Goal: Information Seeking & Learning: Learn about a topic

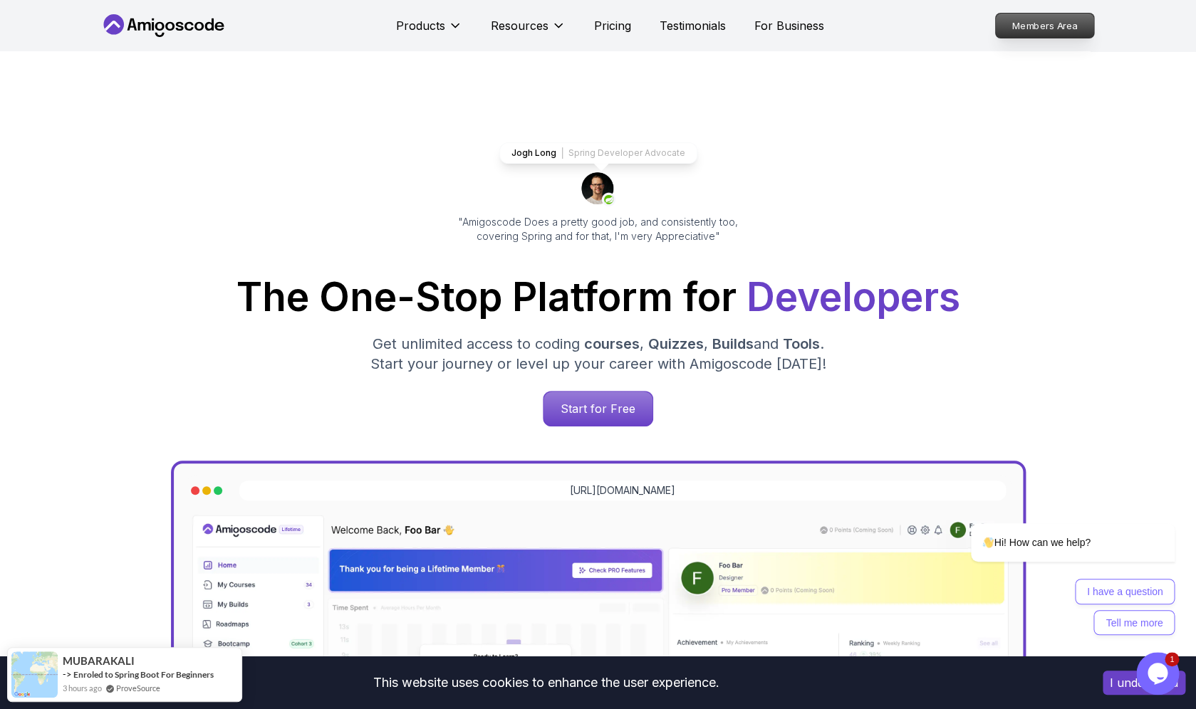
click at [1033, 32] on p "Members Area" at bounding box center [1044, 26] width 98 height 24
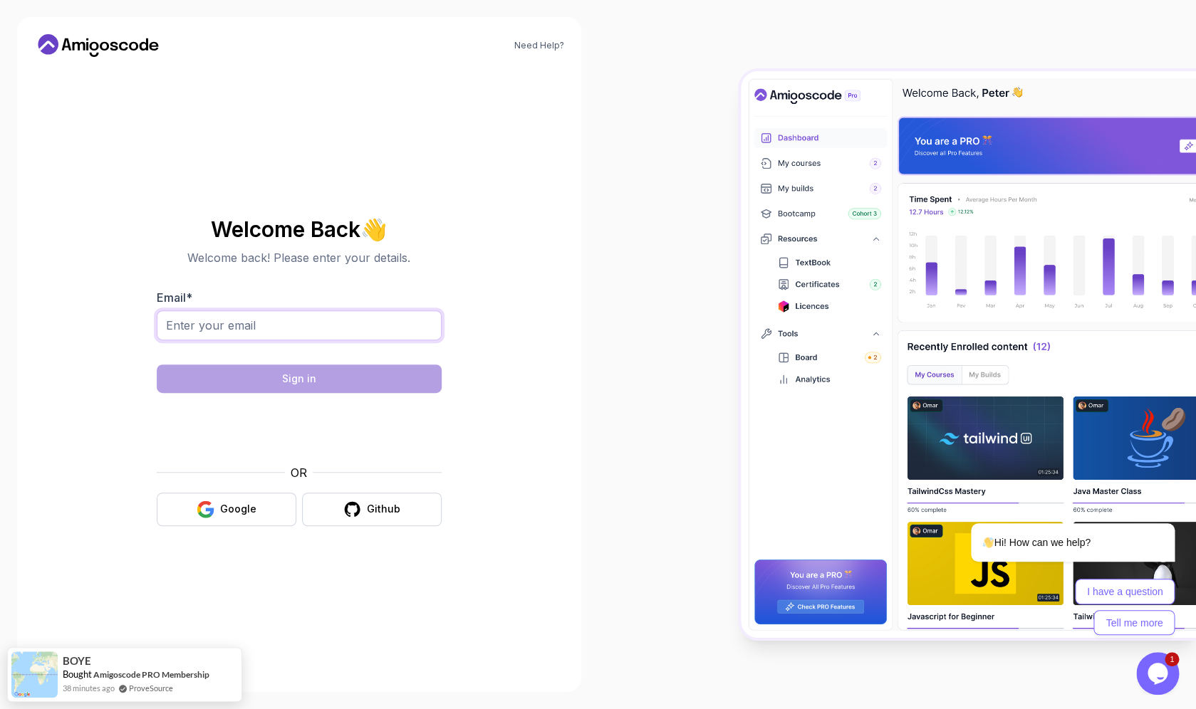
click at [312, 330] on input "Email *" at bounding box center [299, 326] width 285 height 30
click at [300, 321] on input "Email *" at bounding box center [299, 326] width 285 height 30
click at [239, 508] on div "Google" at bounding box center [238, 509] width 36 height 14
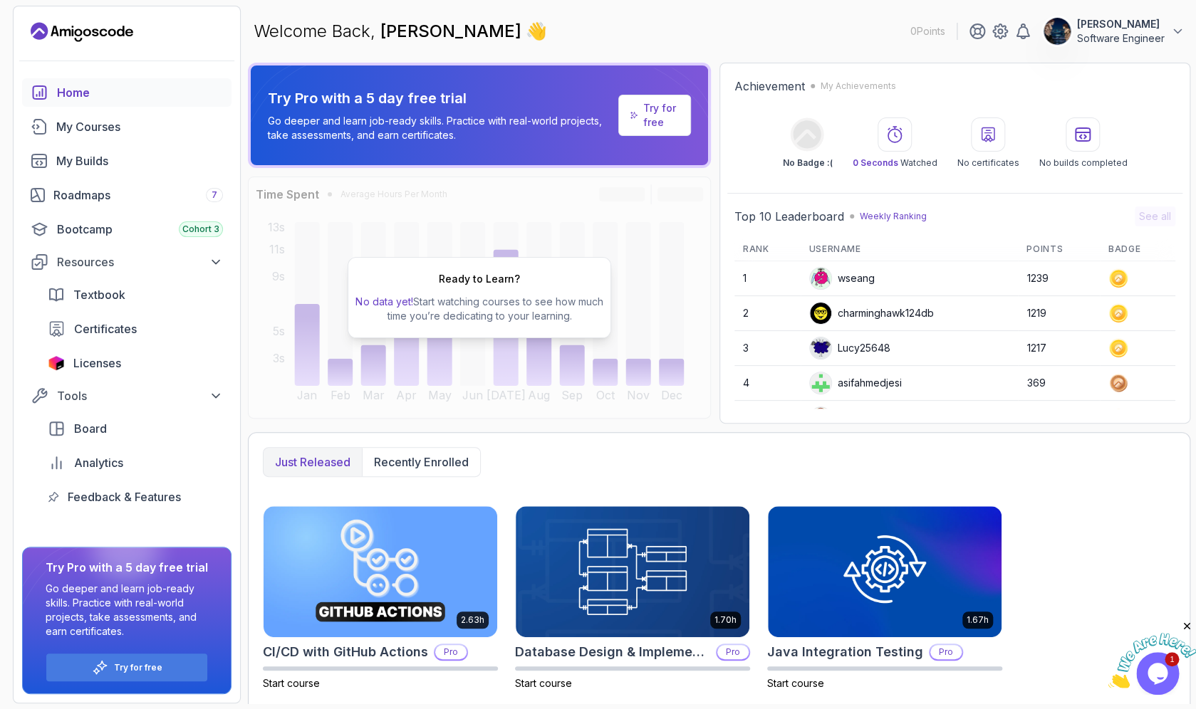
click at [1132, 17] on div "Welcome Back, akram kasimi 👋 0 Points akram kasimi Software Engineer" at bounding box center [719, 31] width 942 height 51
click at [828, 24] on div "Welcome Back, akram kasimi 👋 0 Points akram kasimi Software Engineer" at bounding box center [719, 31] width 942 height 51
click at [118, 161] on div "My Builds" at bounding box center [139, 160] width 167 height 17
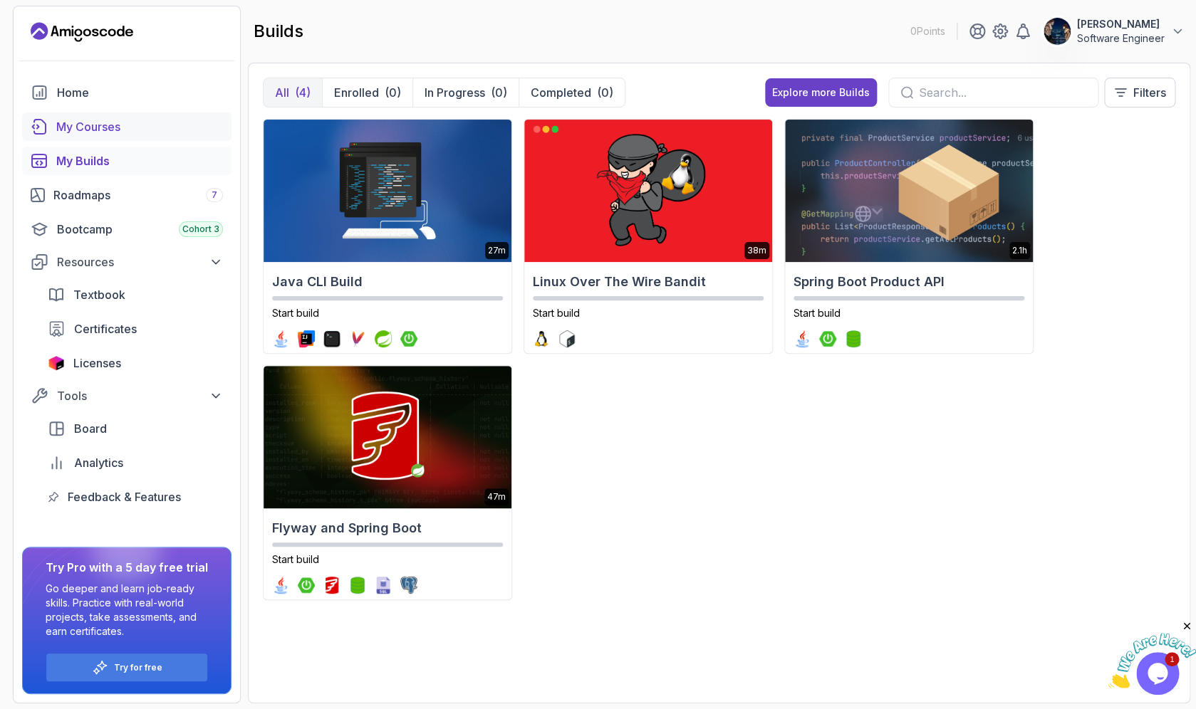
click at [116, 130] on div "My Courses" at bounding box center [139, 126] width 167 height 17
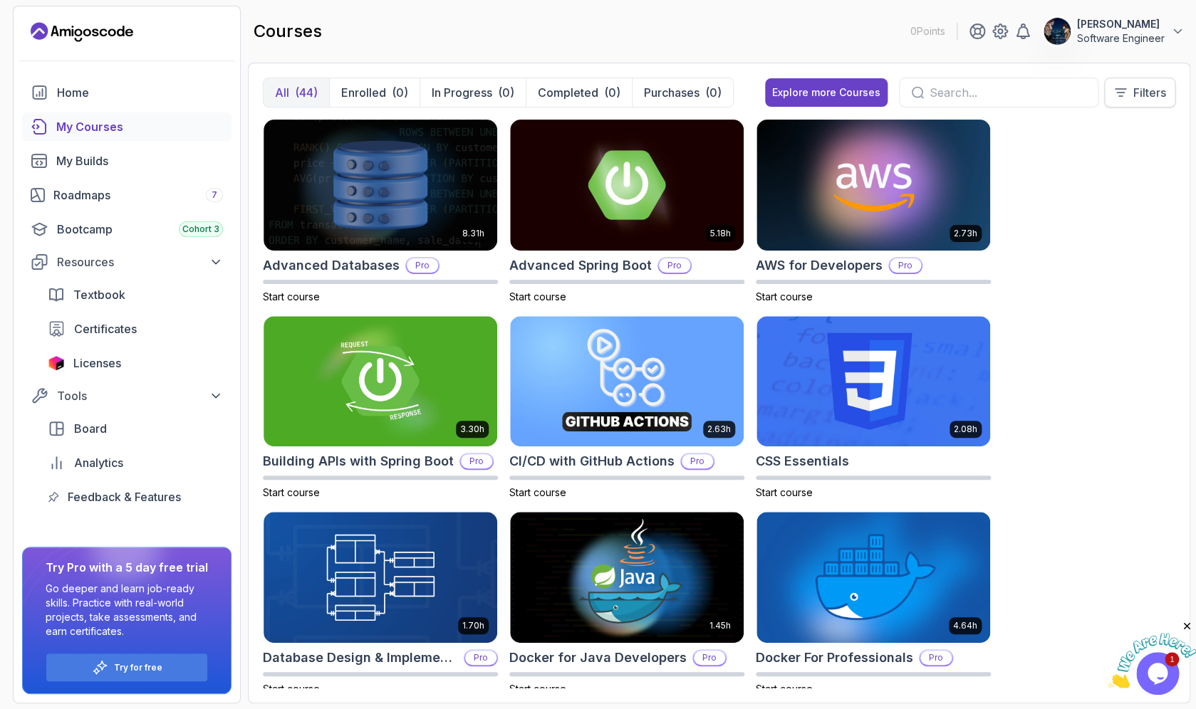
click at [1117, 100] on button "Filters" at bounding box center [1139, 93] width 71 height 30
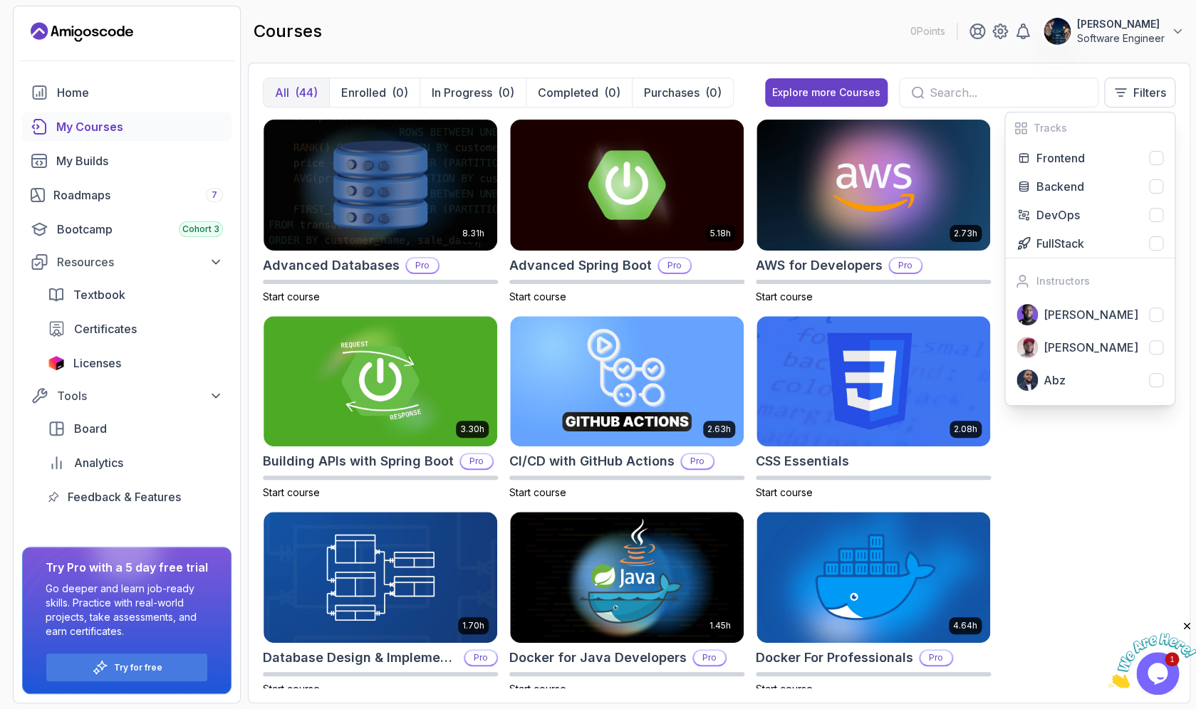
click at [1063, 460] on div "8.31h Advanced Databases Pro Start course 5.18h Advanced Spring Boot Pro Start …" at bounding box center [719, 404] width 912 height 570
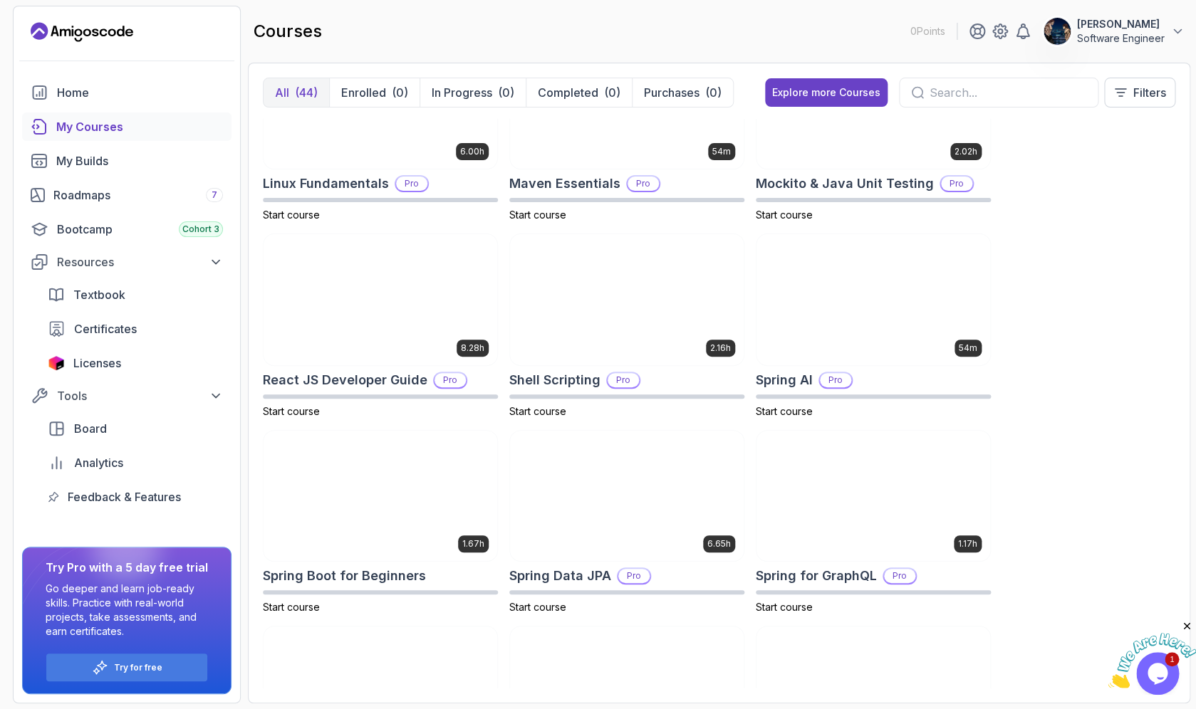
scroll to position [2381, 0]
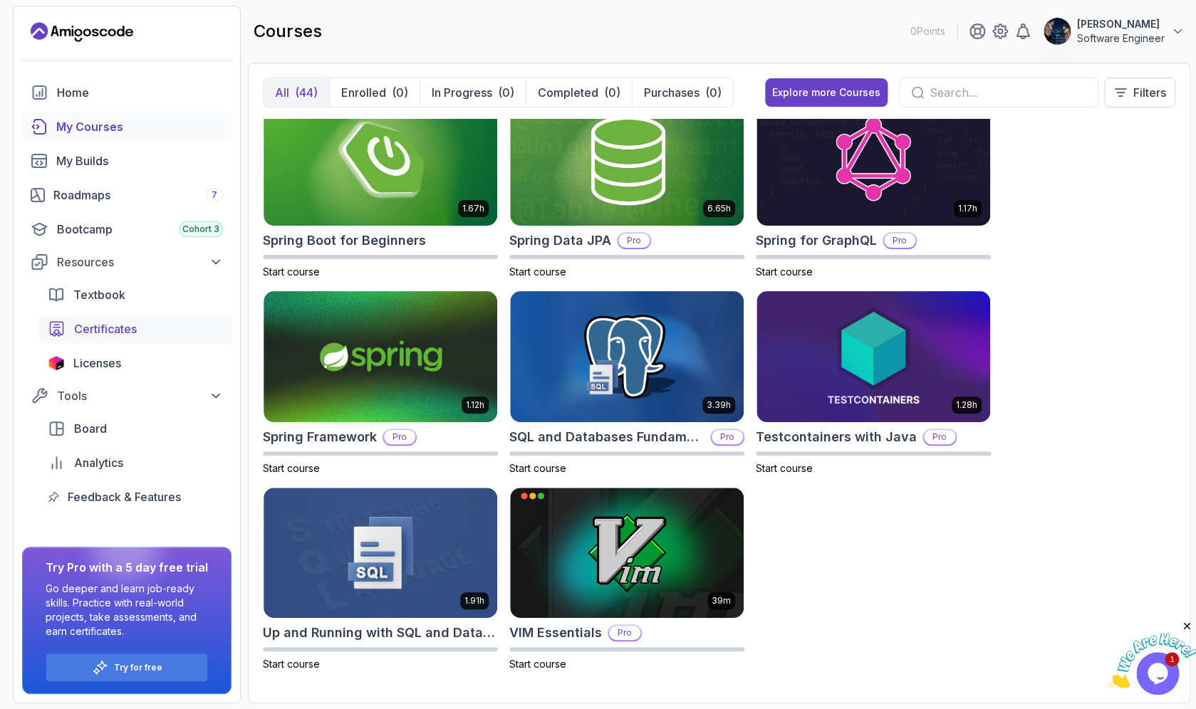
click at [136, 330] on span "Certificates" at bounding box center [105, 328] width 63 height 17
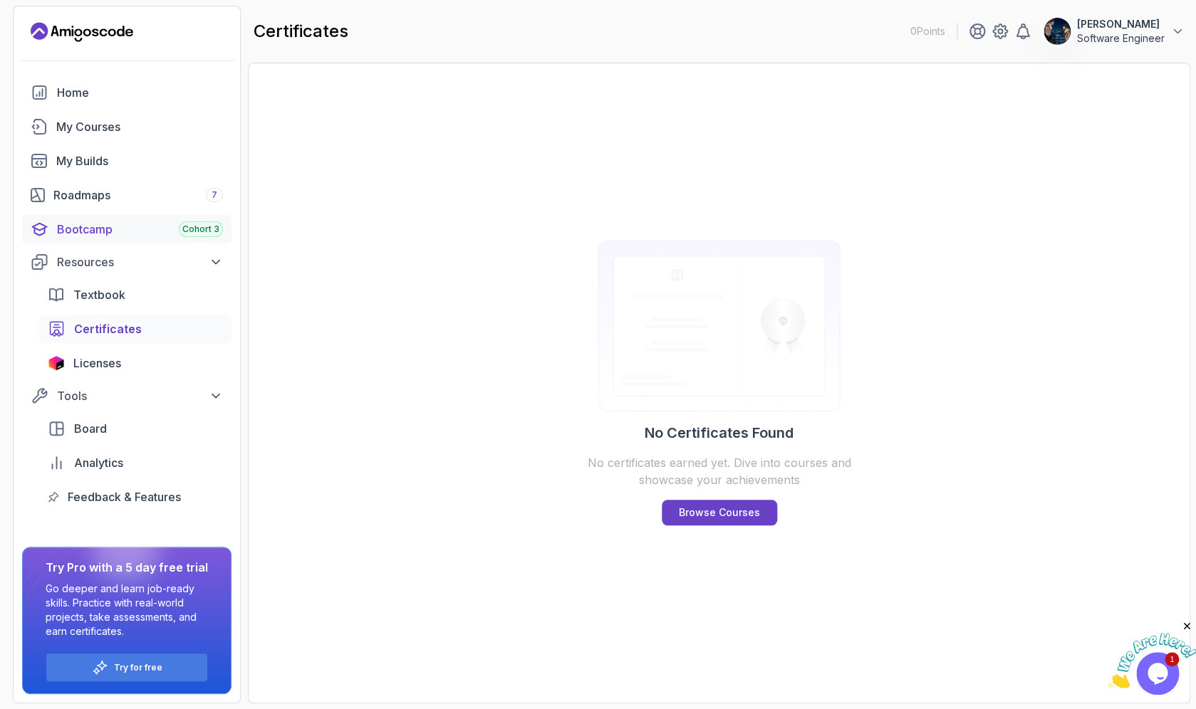
click at [154, 231] on div "Bootcamp Cohort 3" at bounding box center [140, 229] width 166 height 17
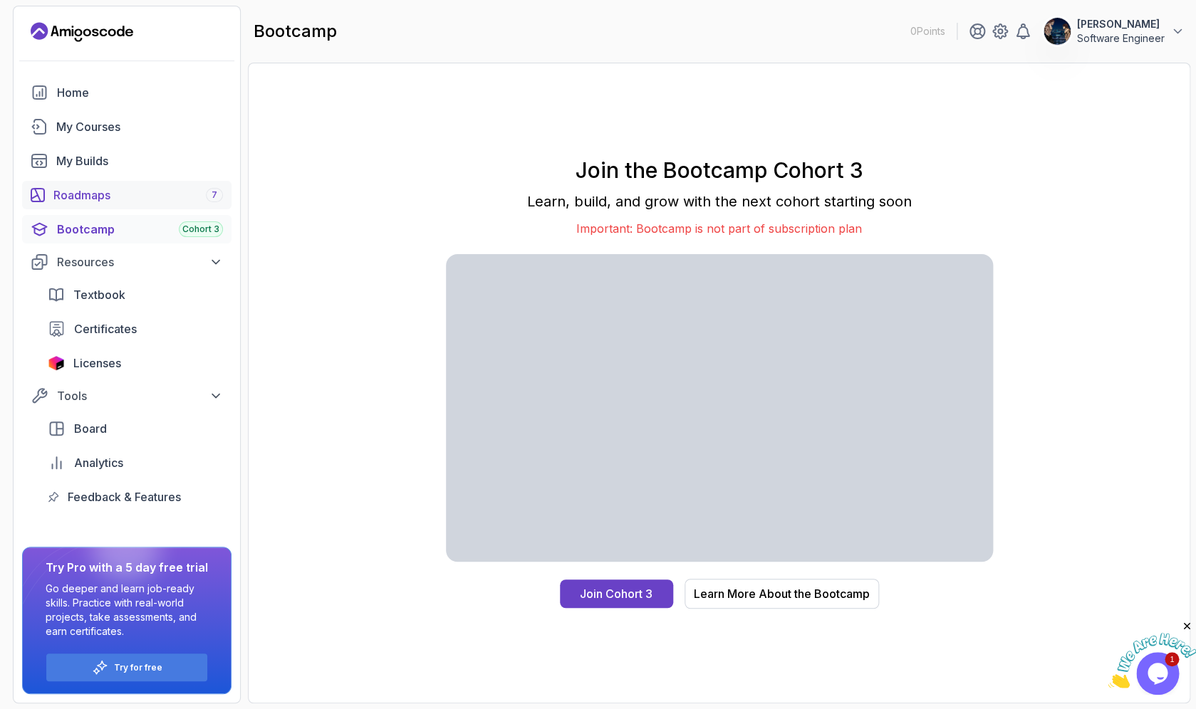
click at [130, 192] on div "Roadmaps 7" at bounding box center [138, 195] width 170 height 17
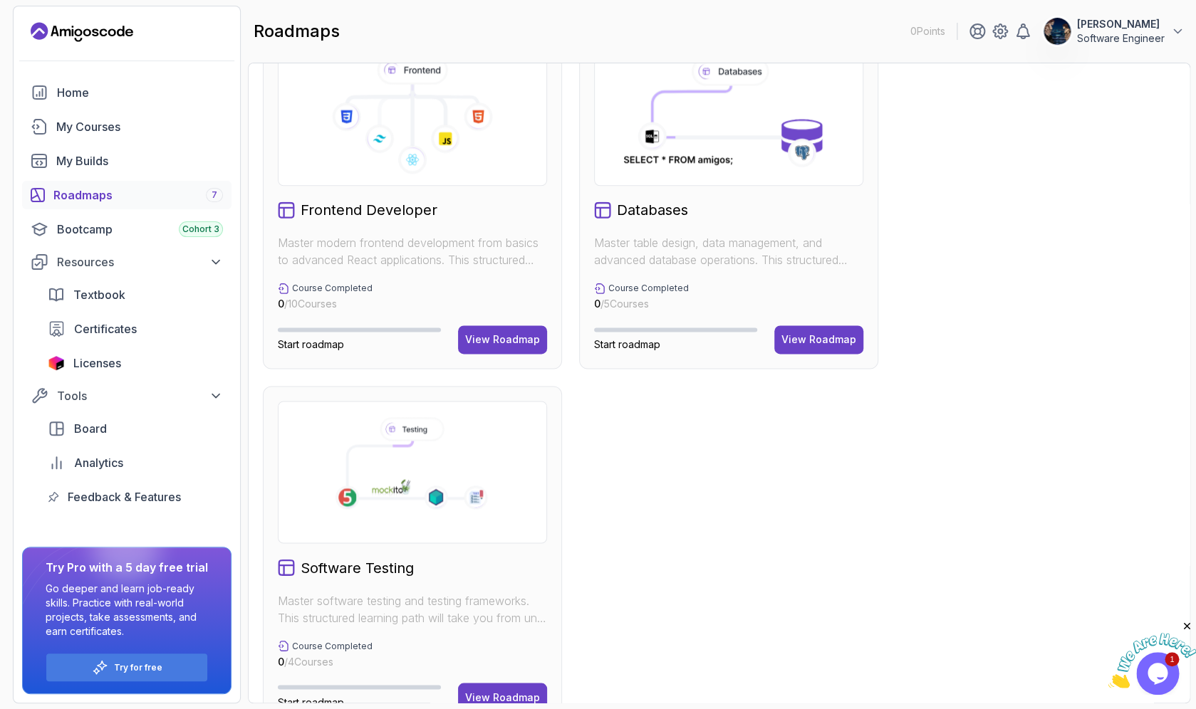
scroll to position [802, 0]
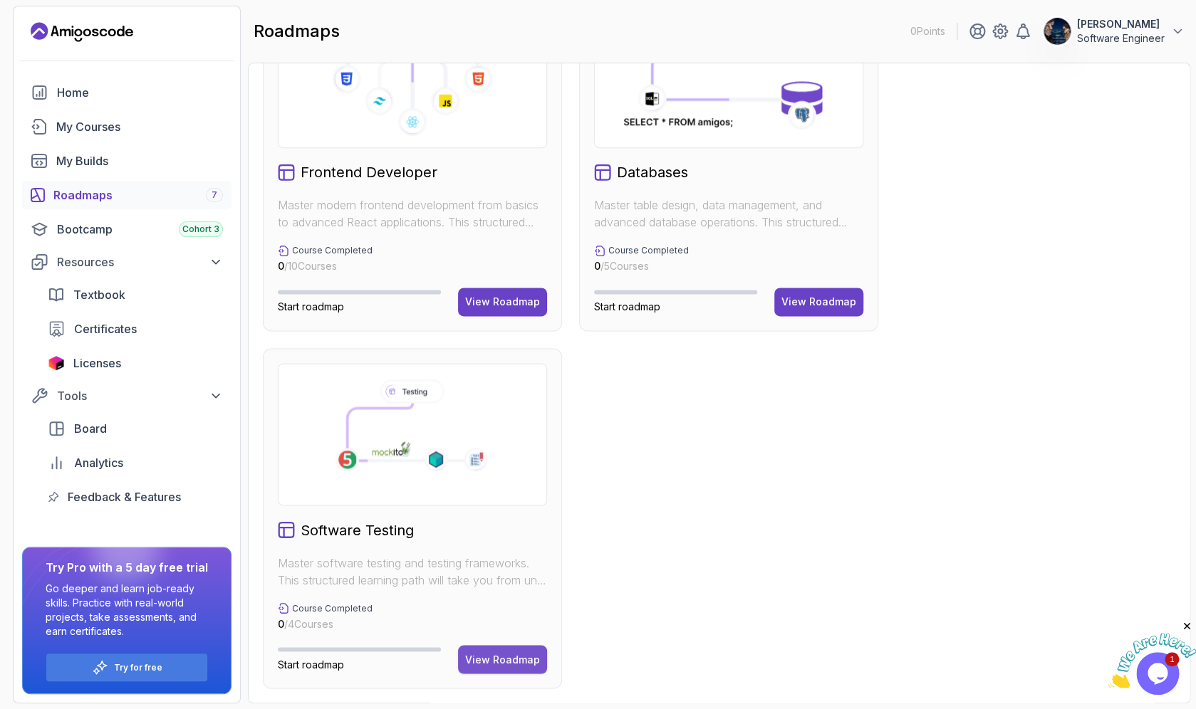
click at [518, 667] on button "View Roadmap" at bounding box center [502, 659] width 89 height 28
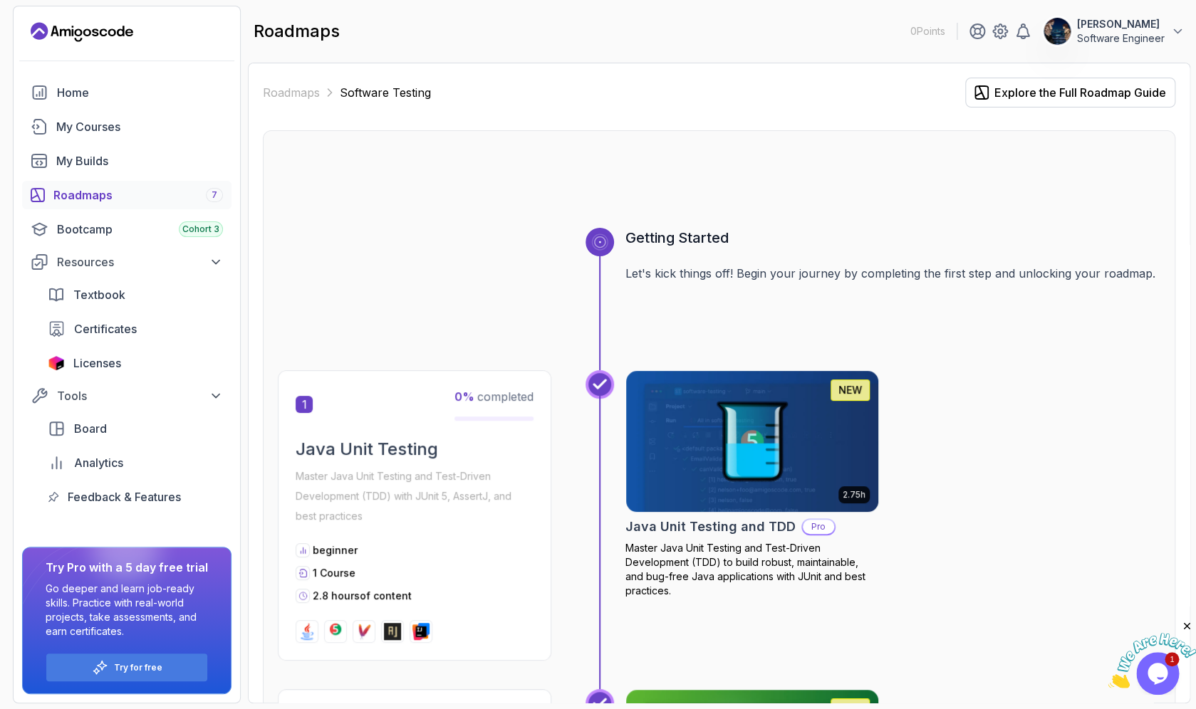
click at [99, 30] on icon "Landing page" at bounding box center [82, 32] width 103 height 23
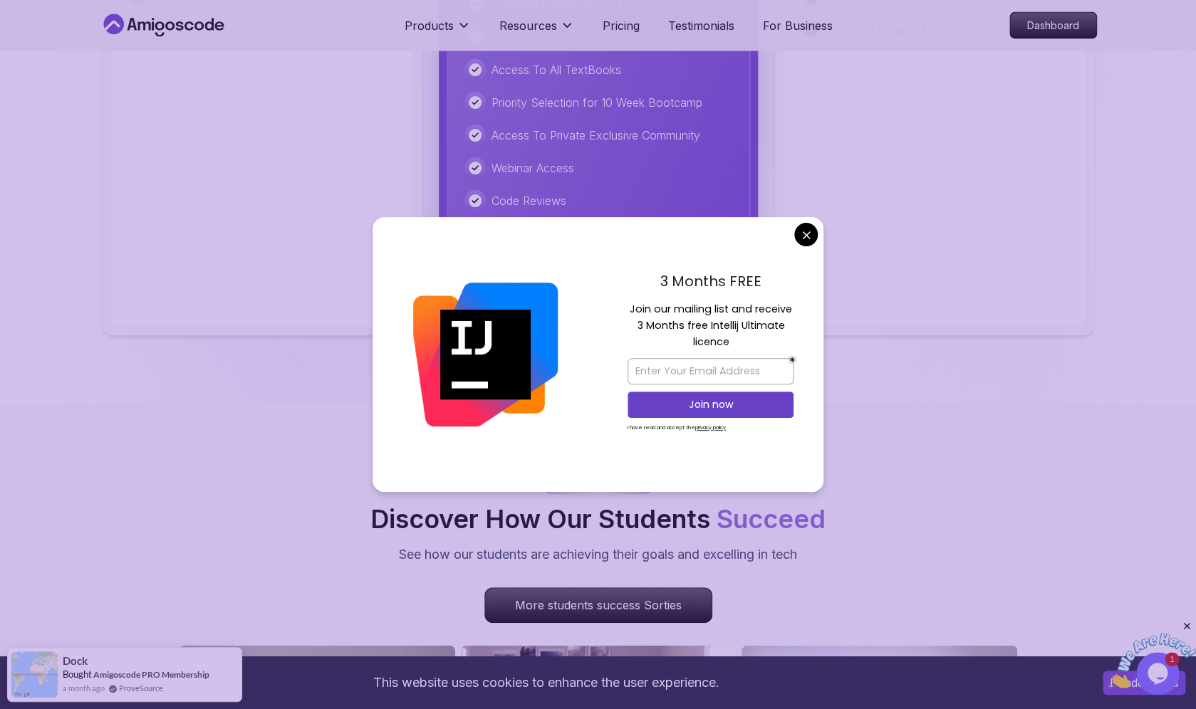
scroll to position [3837, 0]
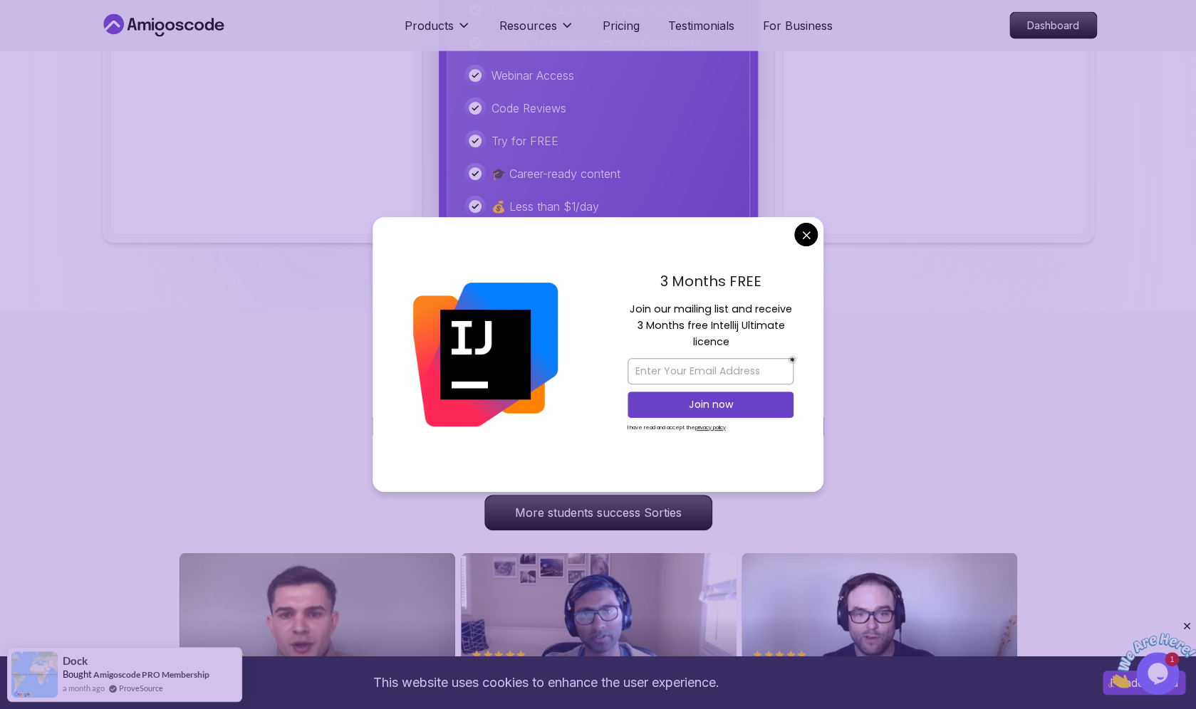
click at [805, 236] on body "This website uses cookies to enhance the user experience. I understand Products…" at bounding box center [598, 333] width 1196 height 8340
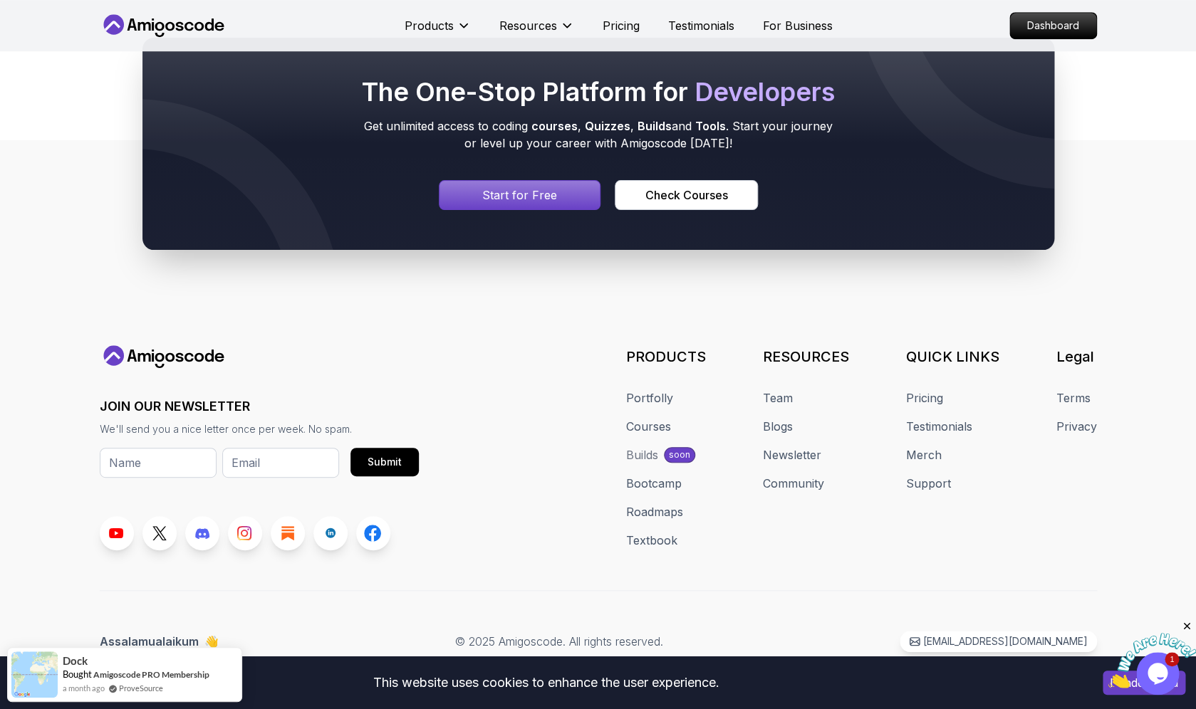
scroll to position [7639, 0]
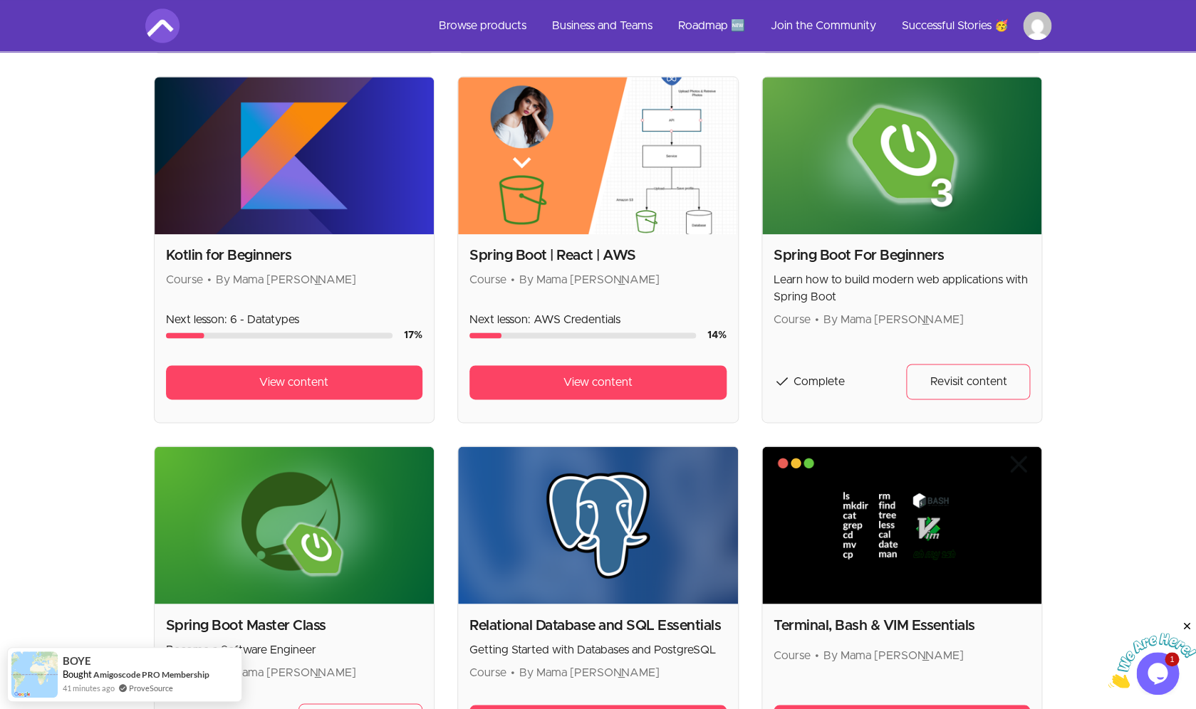
scroll to position [772, 0]
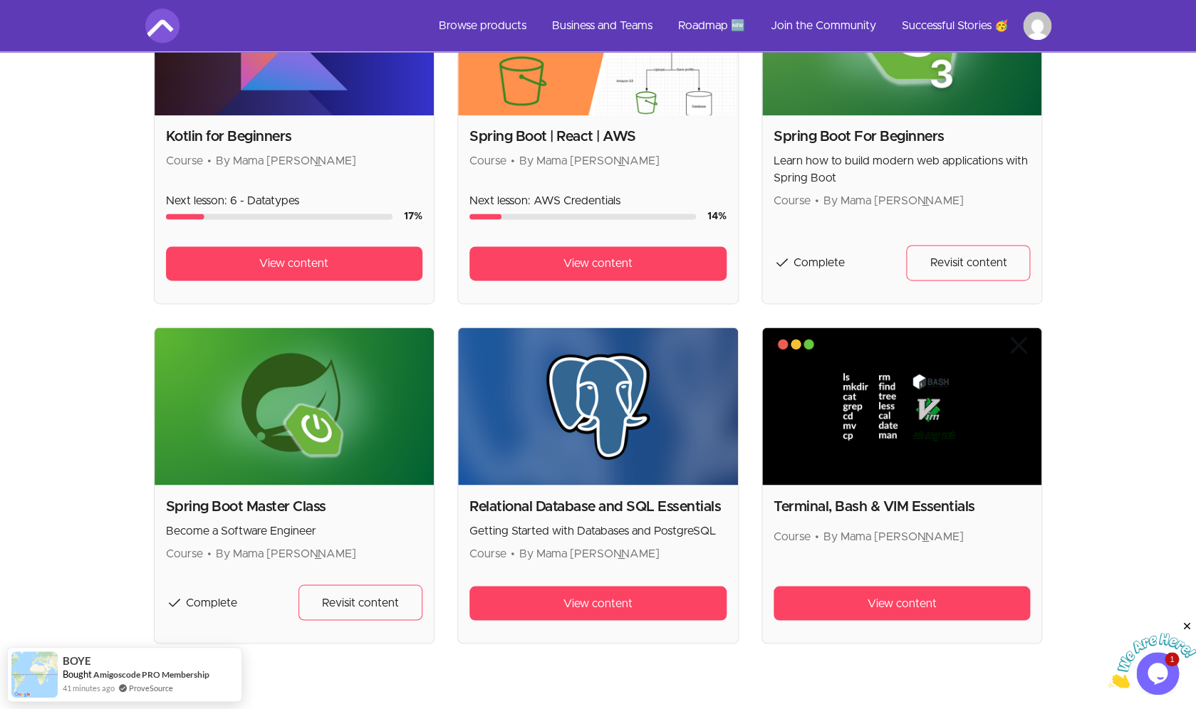
click at [1077, 428] on div "Skip to main content Main menu Includes navigation links and user settings Brow…" at bounding box center [598, 47] width 1196 height 1639
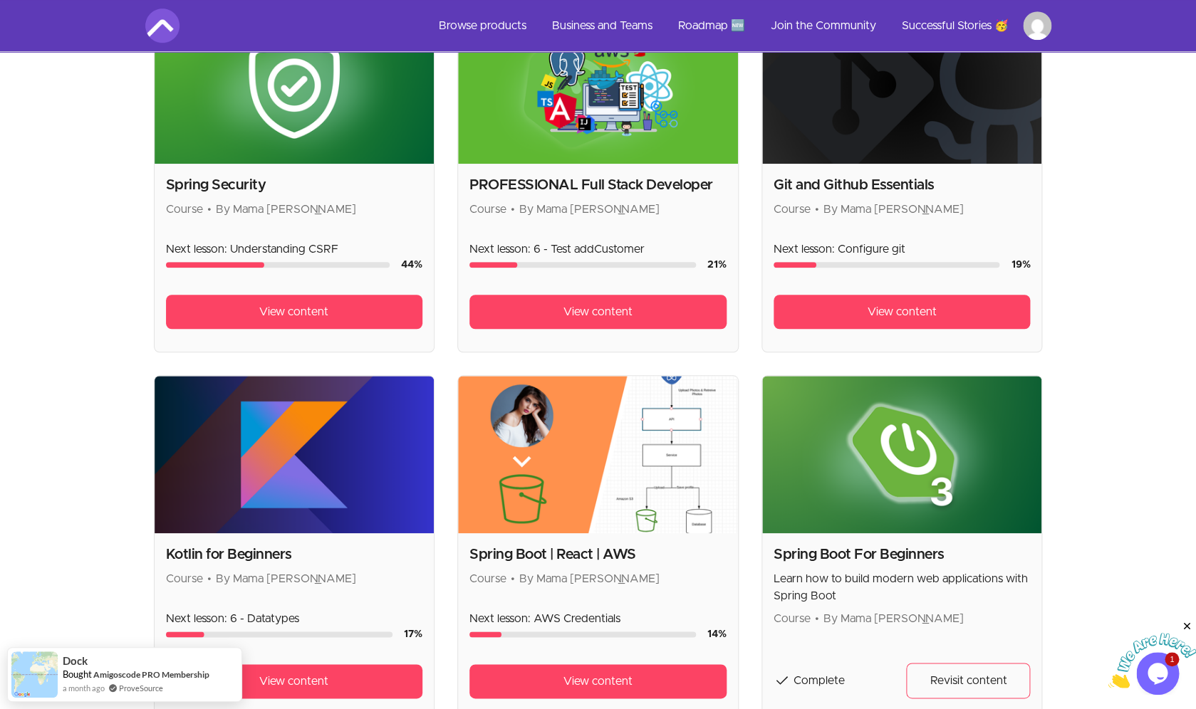
scroll to position [0, 0]
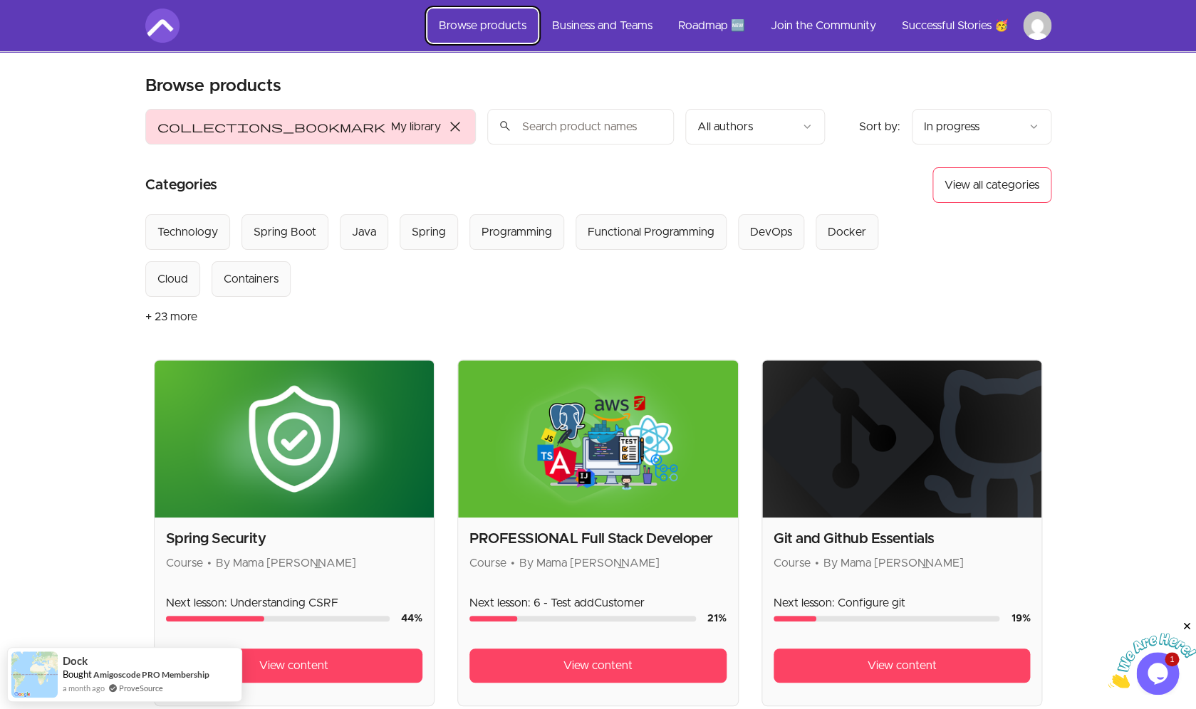
click at [492, 21] on link "Browse products" at bounding box center [482, 26] width 110 height 34
click at [494, 26] on link "Browse products" at bounding box center [482, 26] width 110 height 34
click at [447, 123] on span "close" at bounding box center [455, 126] width 17 height 17
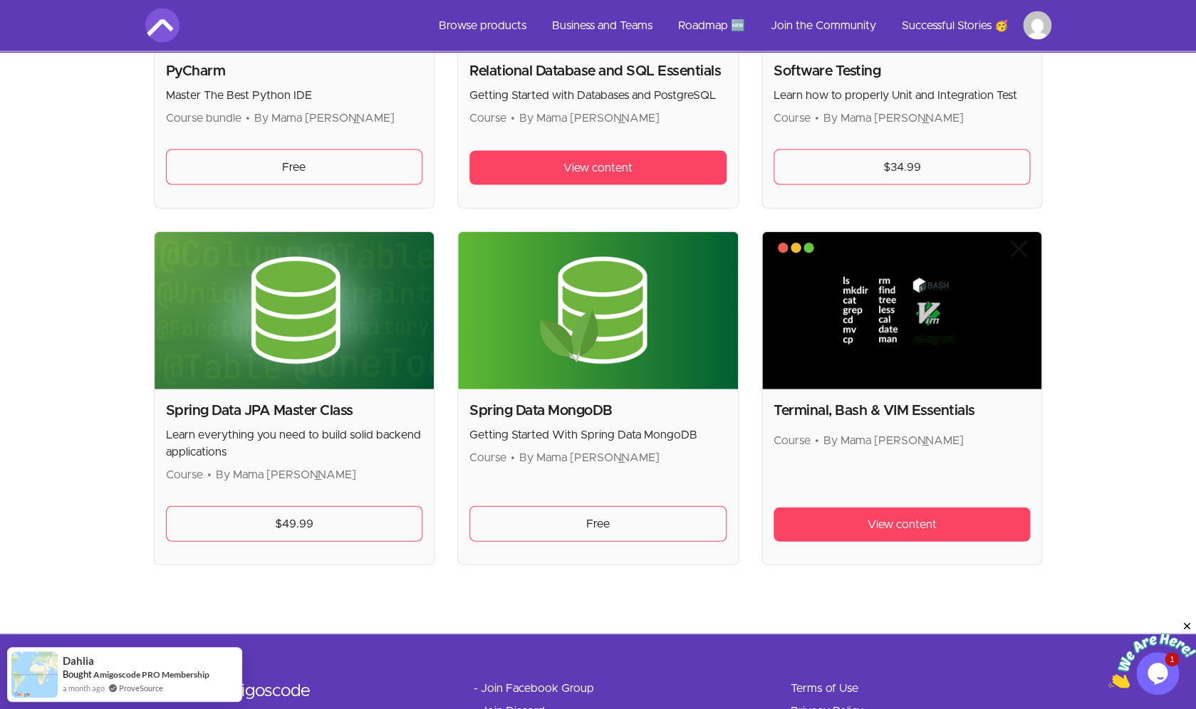
scroll to position [3693, 0]
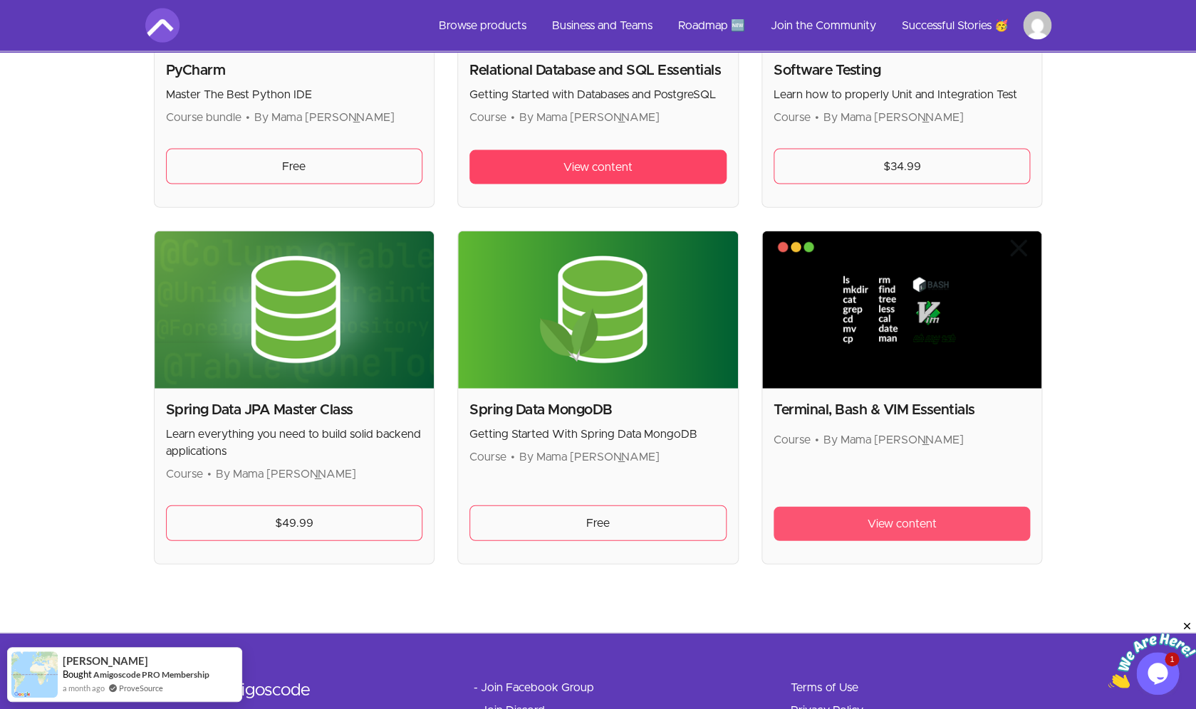
click at [802, 527] on link "View content" at bounding box center [901, 524] width 257 height 34
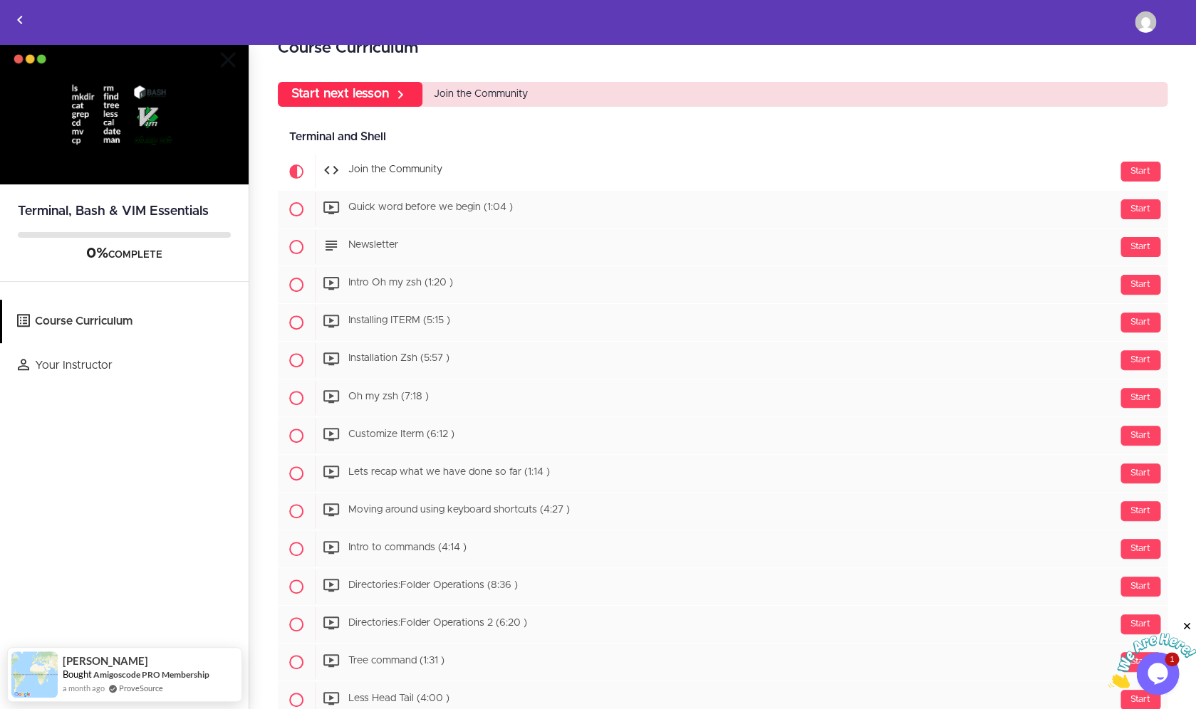
click at [360, 89] on link "Start next lesson" at bounding box center [350, 94] width 145 height 25
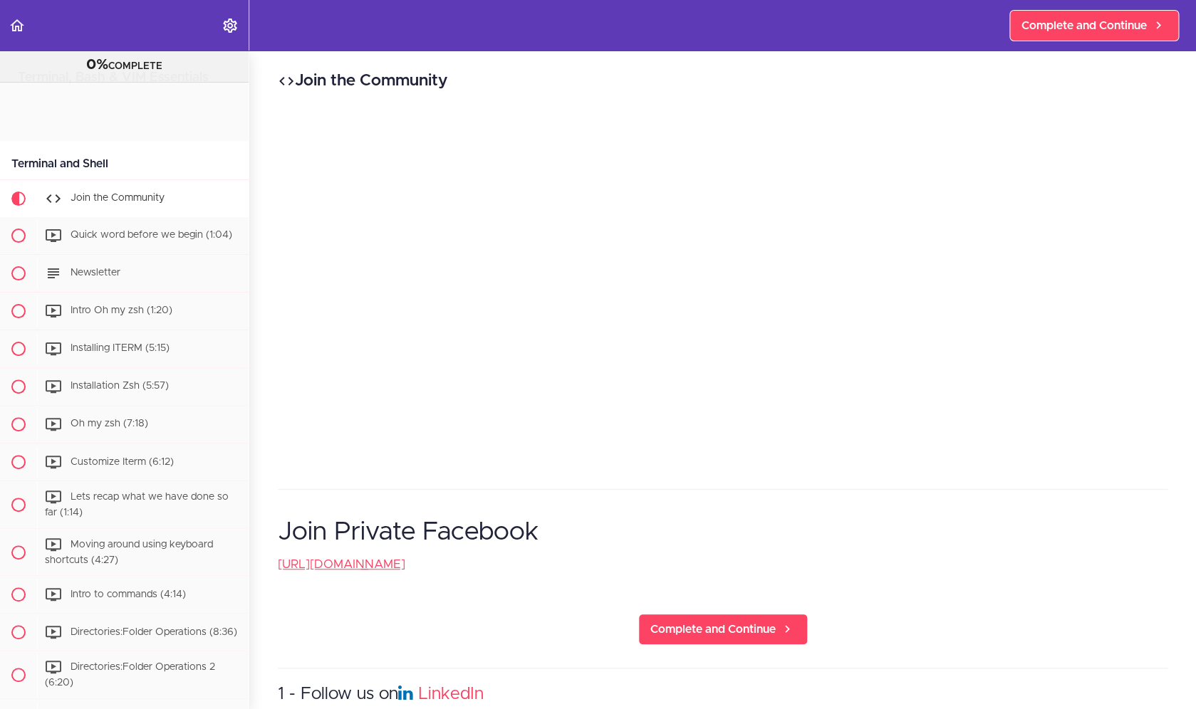
scroll to position [94, 0]
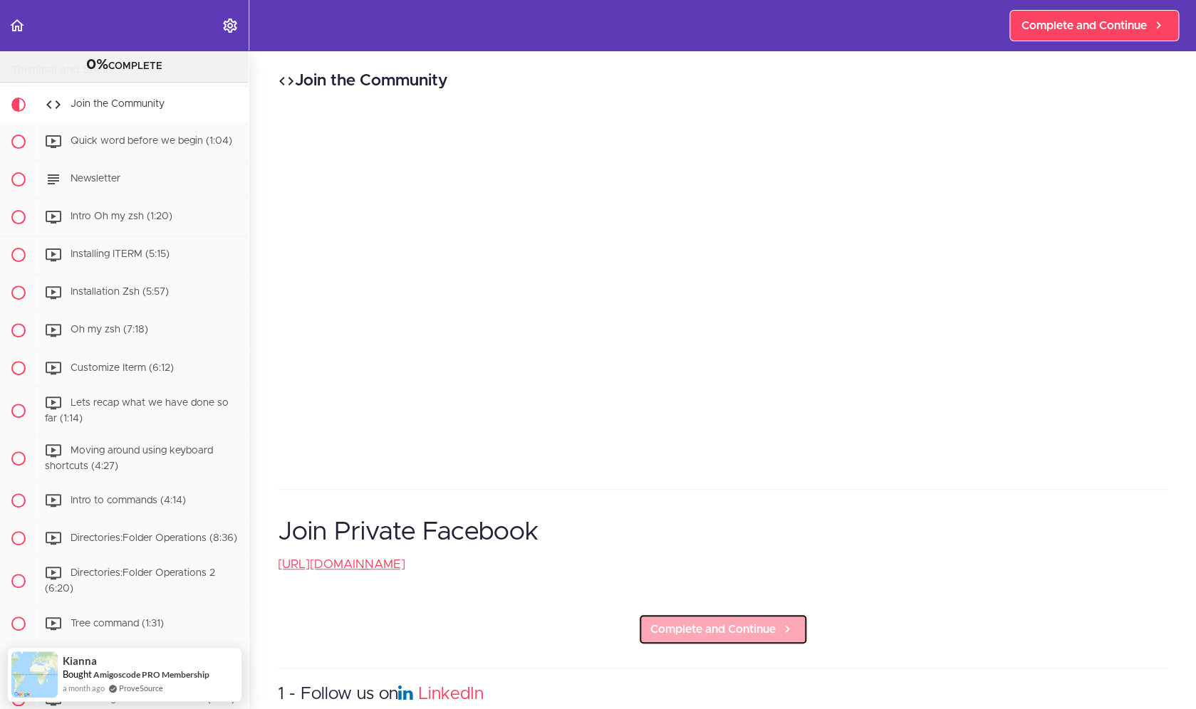
click at [692, 626] on span "Complete and Continue" at bounding box center [712, 629] width 125 height 17
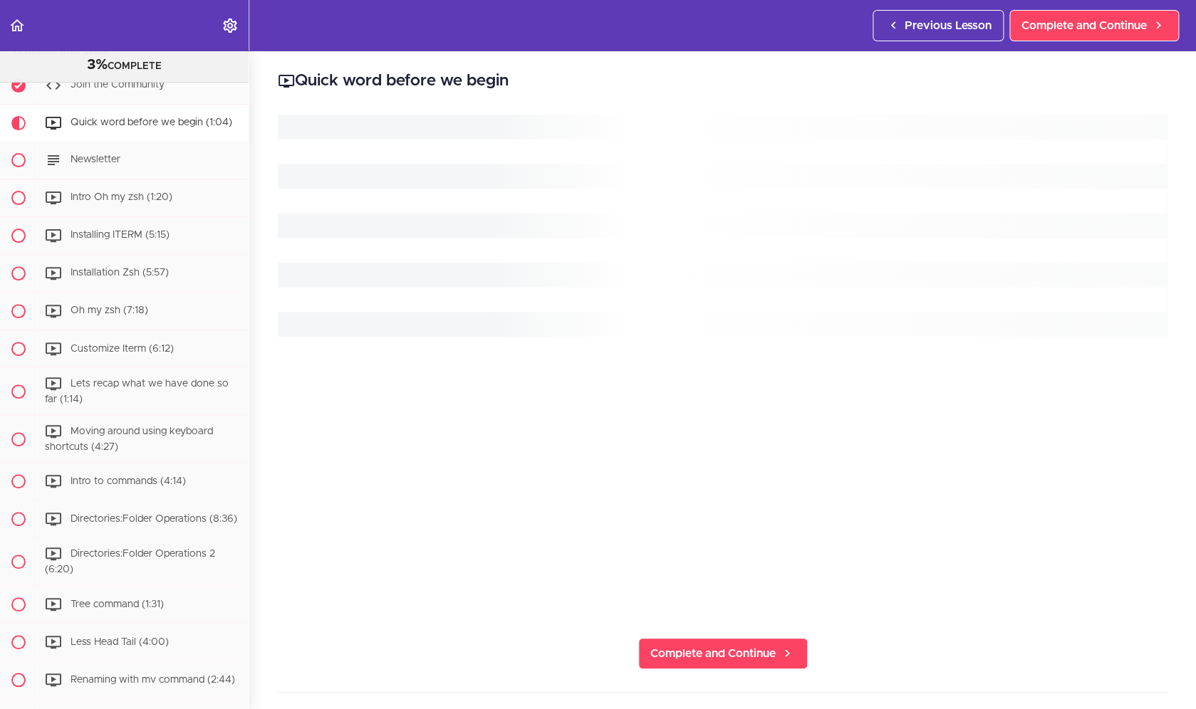
scroll to position [114, 0]
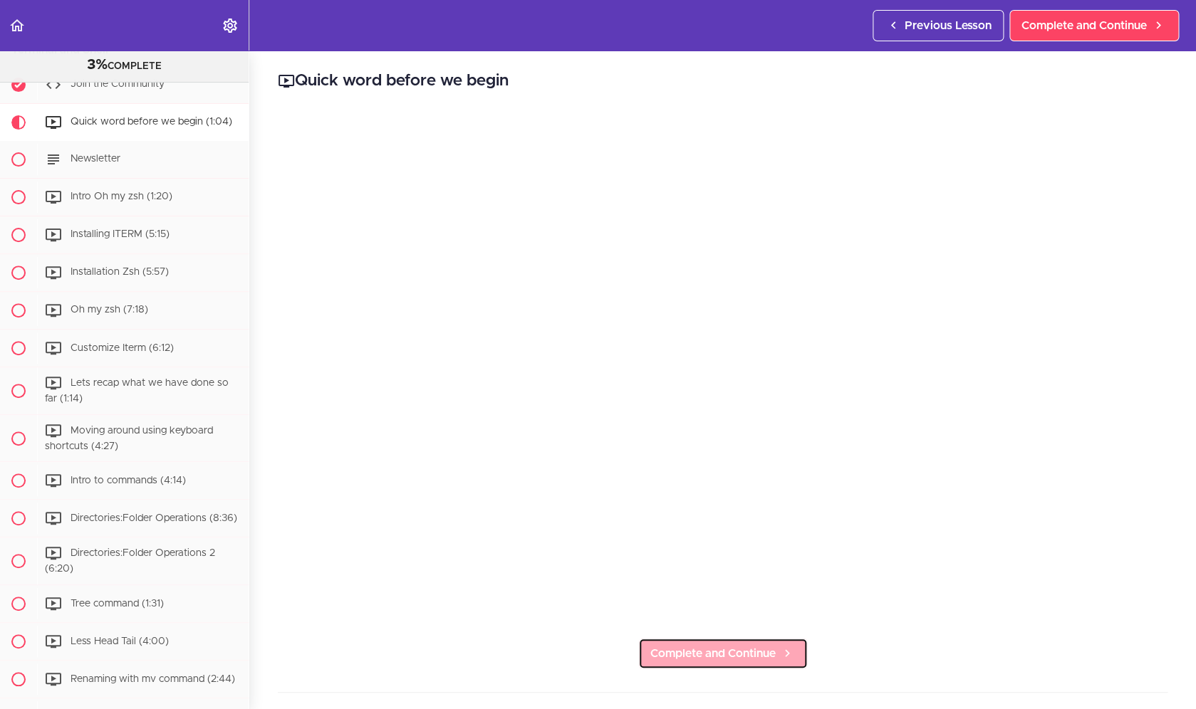
click at [701, 656] on span "Complete and Continue" at bounding box center [712, 653] width 125 height 17
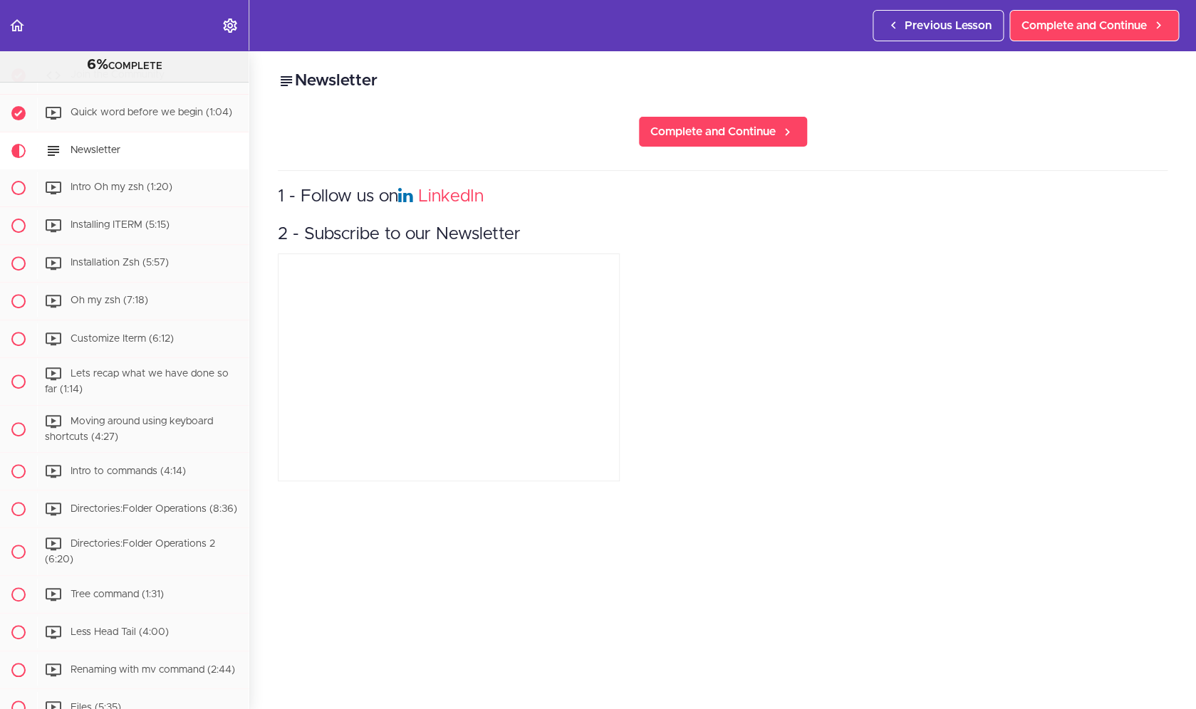
scroll to position [152, 0]
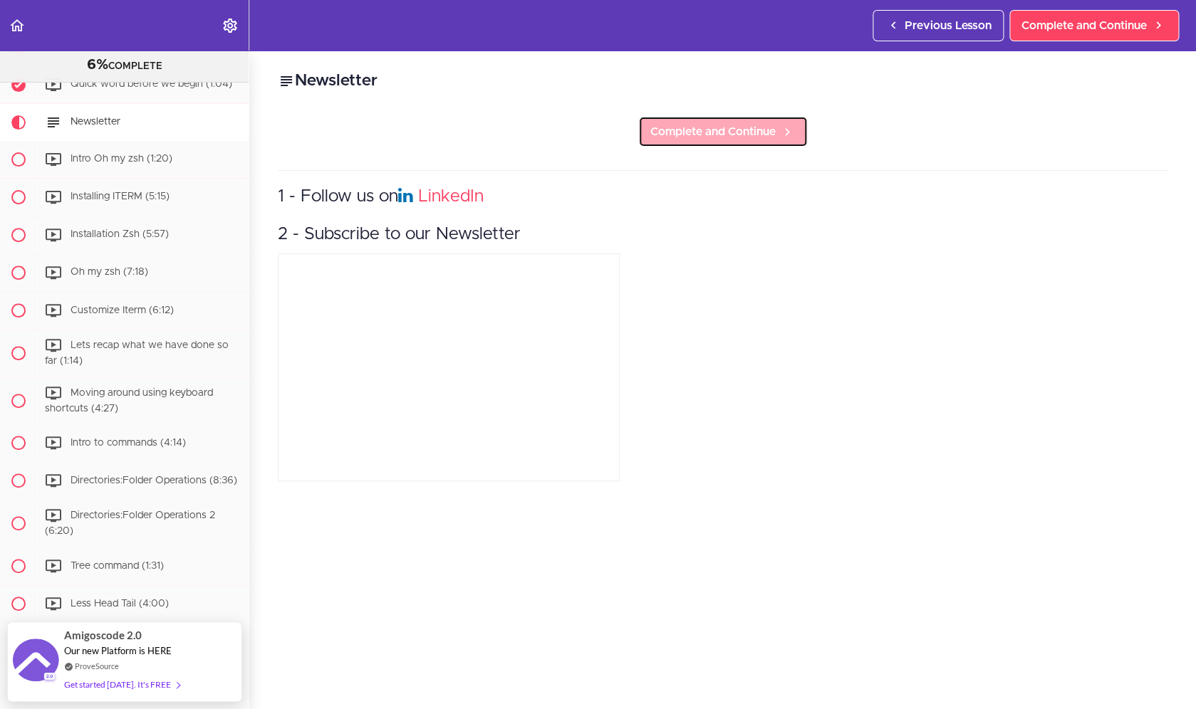
click at [691, 127] on span "Complete and Continue" at bounding box center [712, 131] width 125 height 17
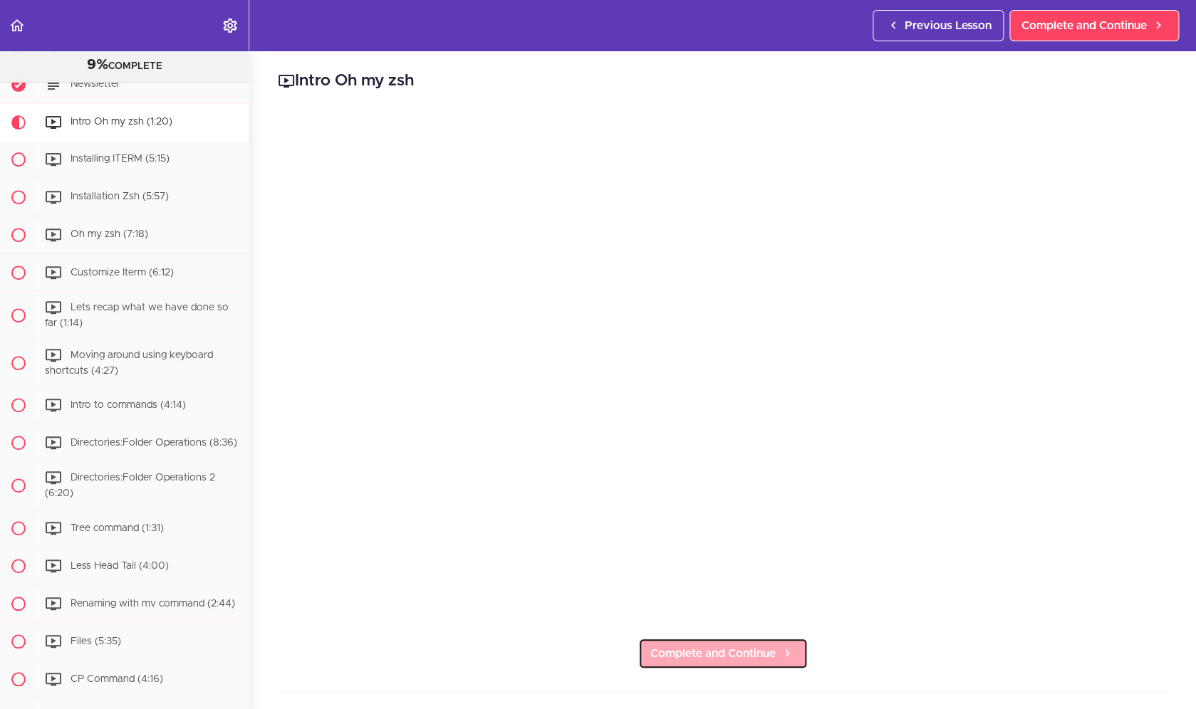
click at [672, 645] on span "Complete and Continue" at bounding box center [712, 653] width 125 height 17
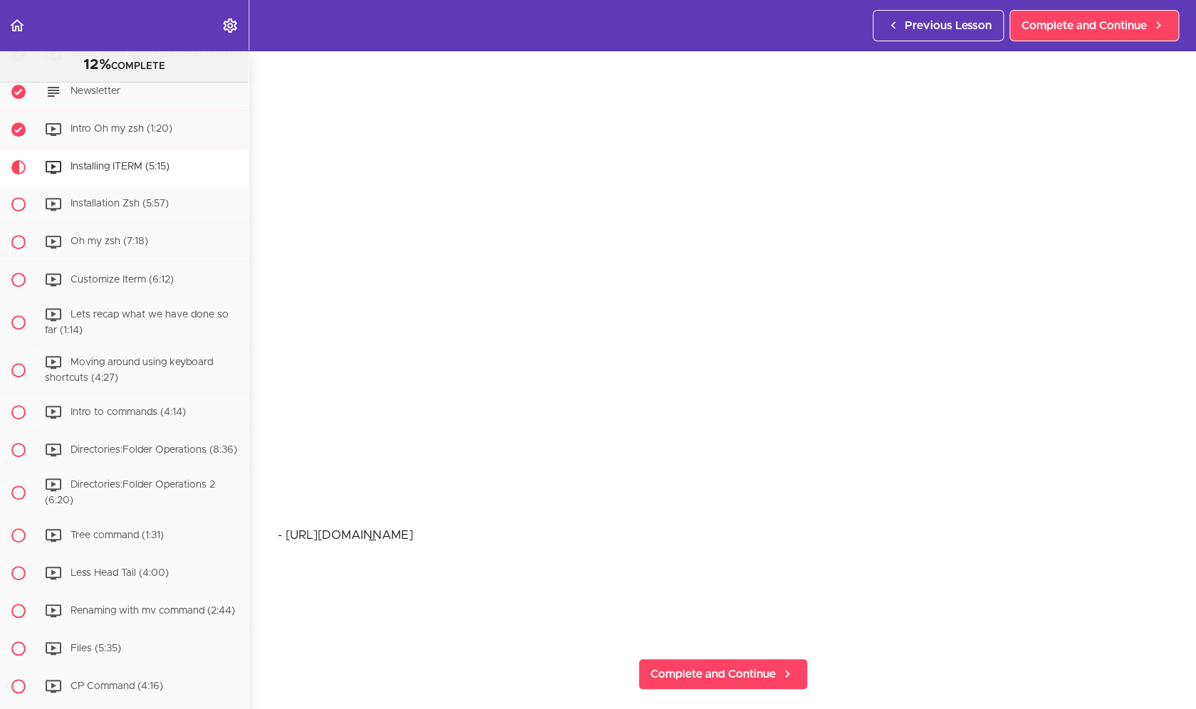
scroll to position [118, 0]
click at [751, 667] on span "Complete and Continue" at bounding box center [712, 667] width 125 height 17
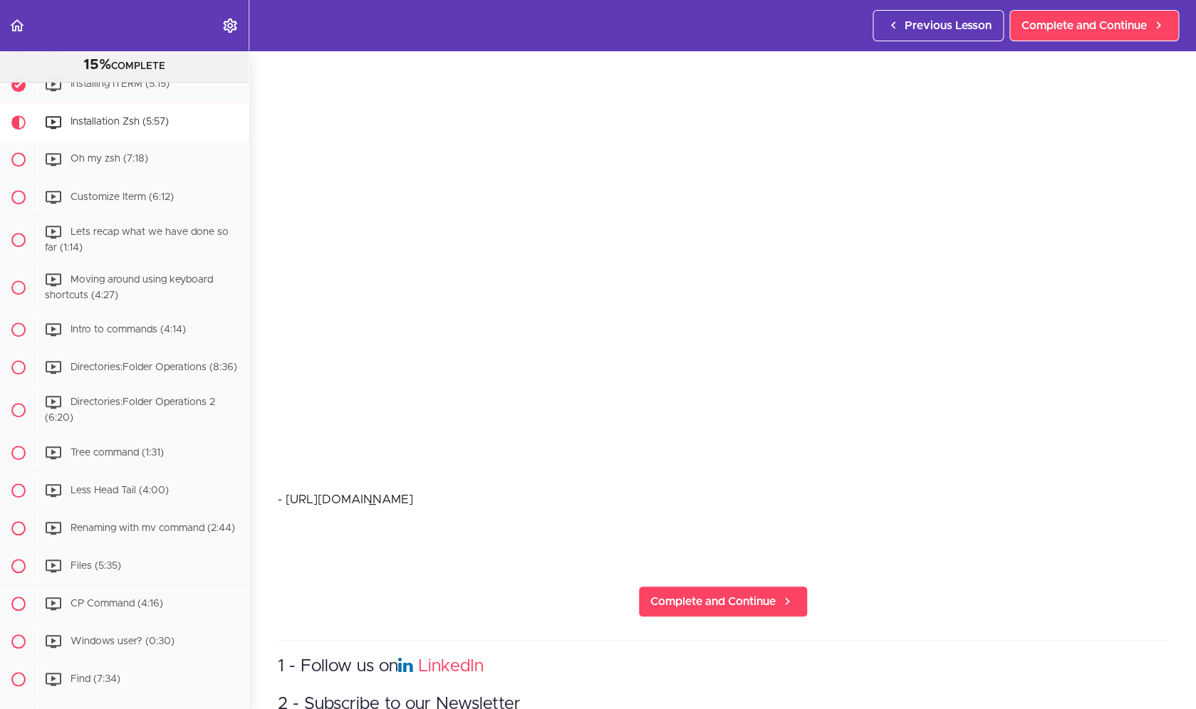
scroll to position [153, 0]
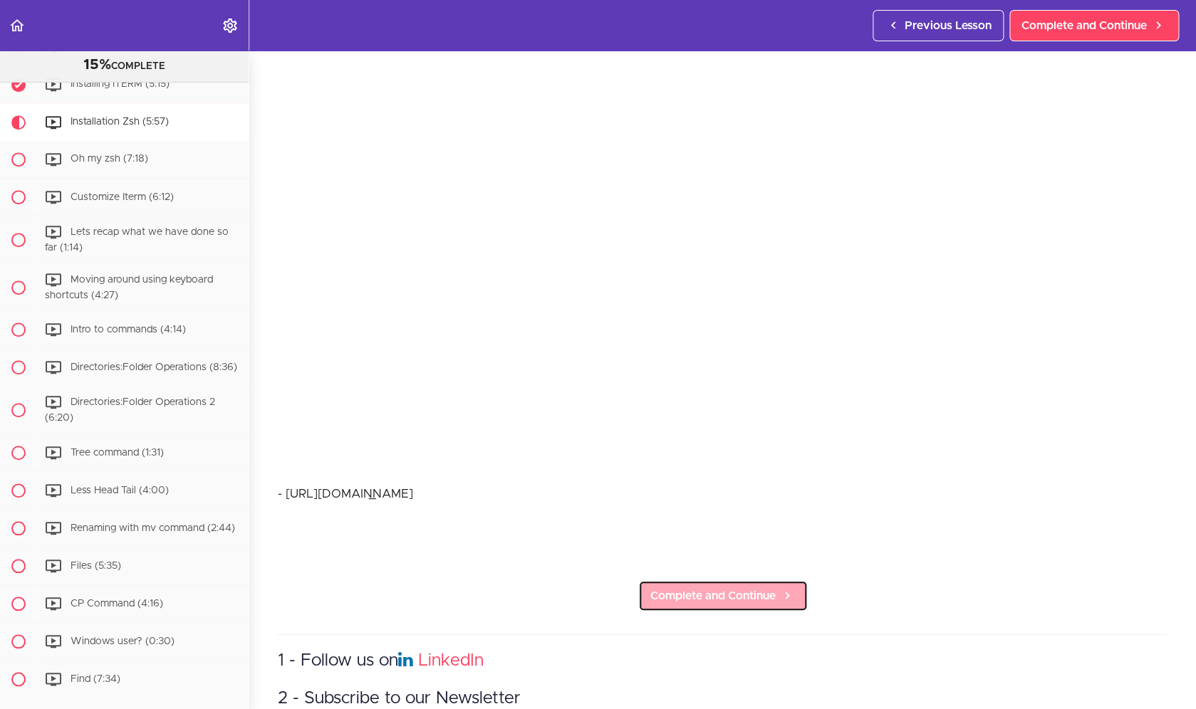
click at [675, 586] on link "Complete and Continue" at bounding box center [723, 595] width 170 height 31
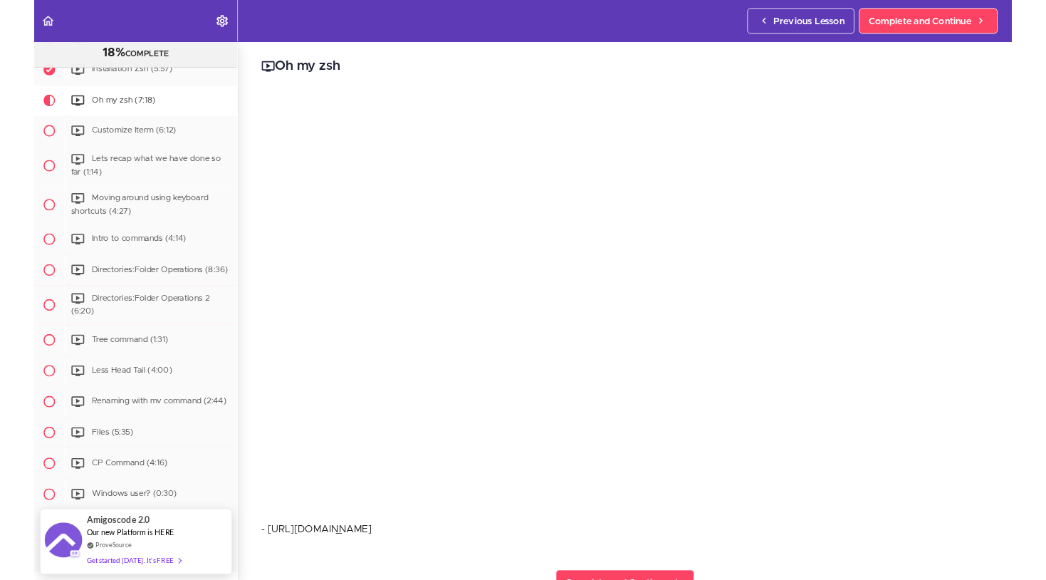
scroll to position [18, 0]
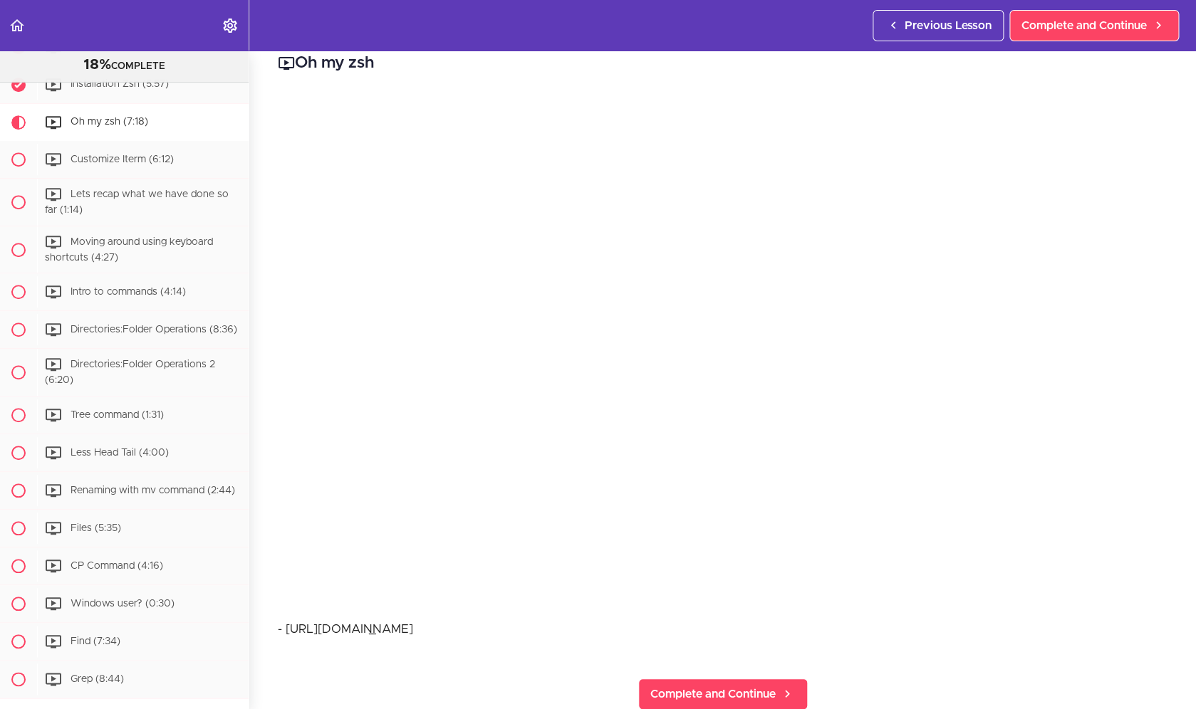
click at [434, 622] on p "- [URL][DOMAIN_NAME]" at bounding box center [723, 629] width 890 height 21
click at [487, 641] on div "- [URL][DOMAIN_NAME]" at bounding box center [723, 637] width 890 height 37
drag, startPoint x: 496, startPoint y: 625, endPoint x: 286, endPoint y: 622, distance: 210.1
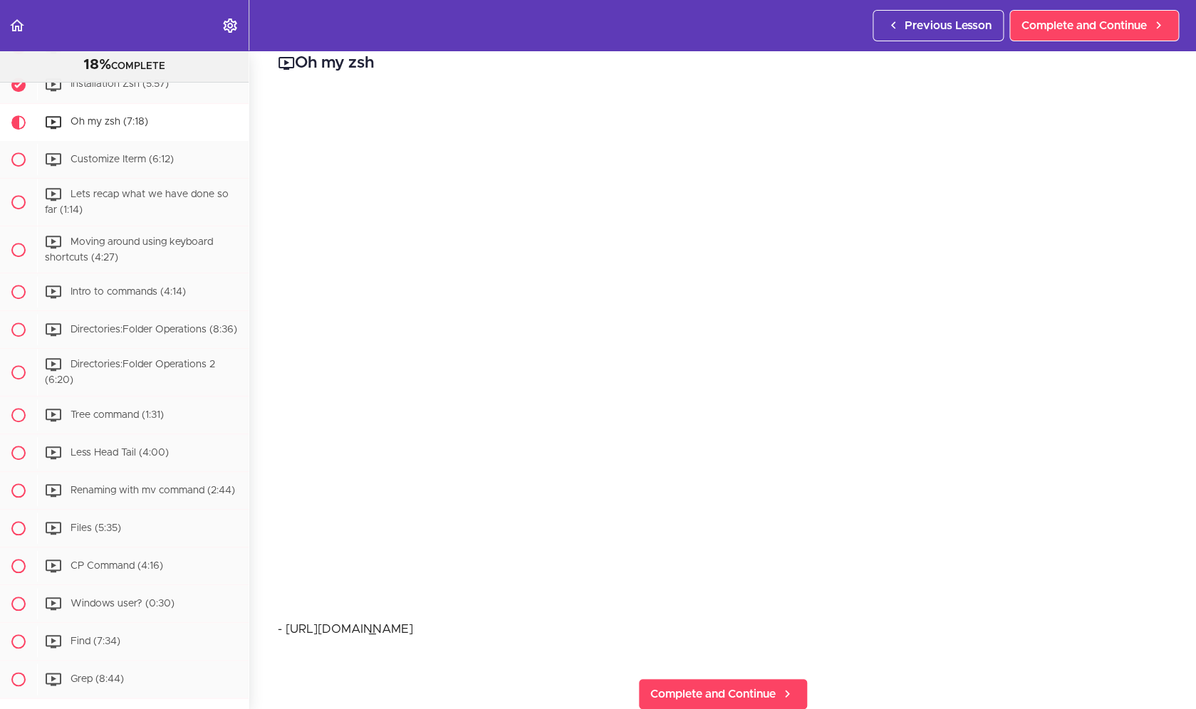
click at [286, 622] on p "- [URL][DOMAIN_NAME]" at bounding box center [723, 629] width 890 height 21
copy span "[URL][DOMAIN_NAME]"
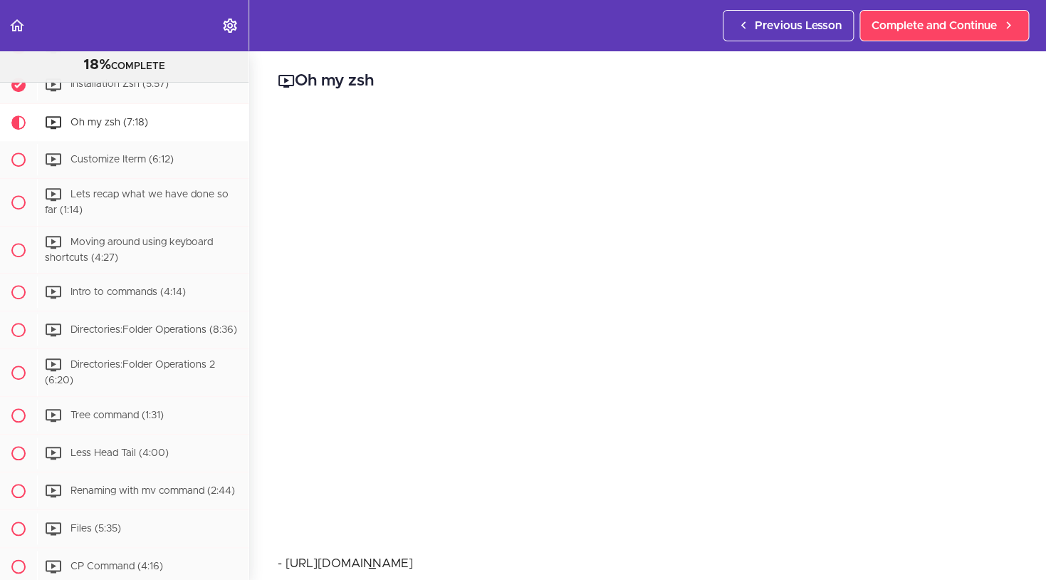
scroll to position [47, 0]
